Goal: Find specific page/section: Find specific page/section

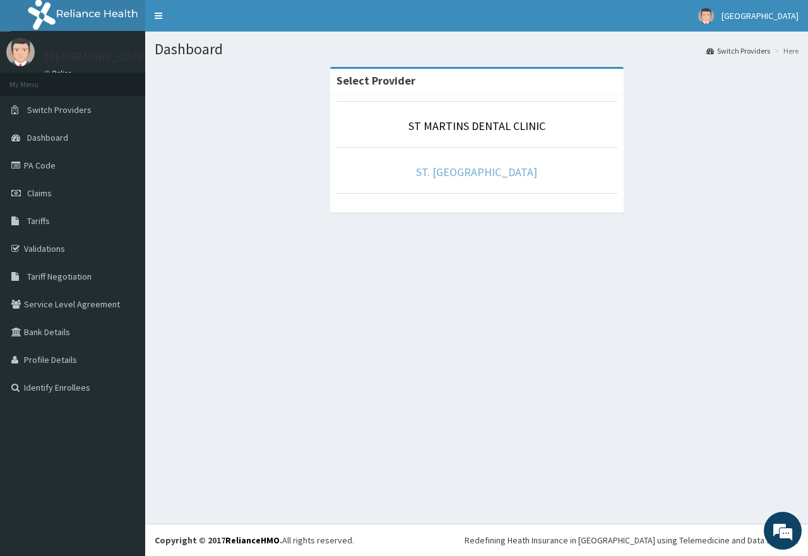
click at [489, 165] on link "ST. [GEOGRAPHIC_DATA]" at bounding box center [476, 172] width 121 height 15
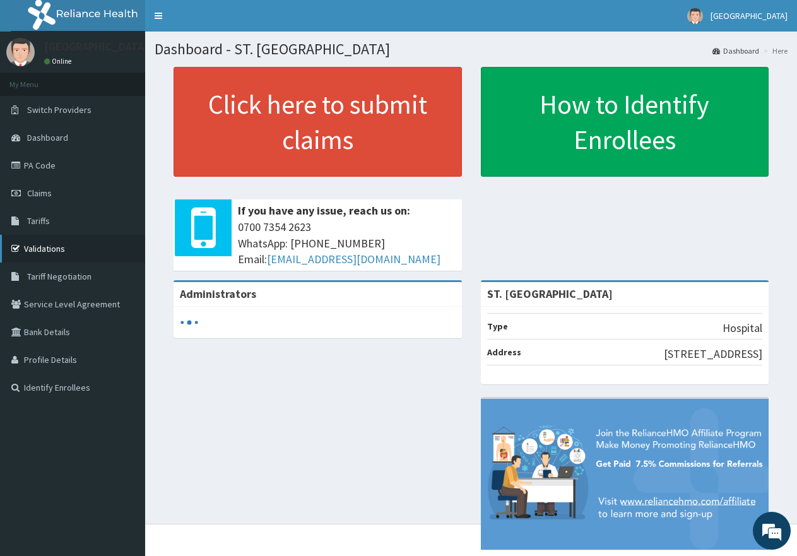
click at [68, 251] on link "Validations" at bounding box center [72, 249] width 145 height 28
